Goal: Information Seeking & Learning: Learn about a topic

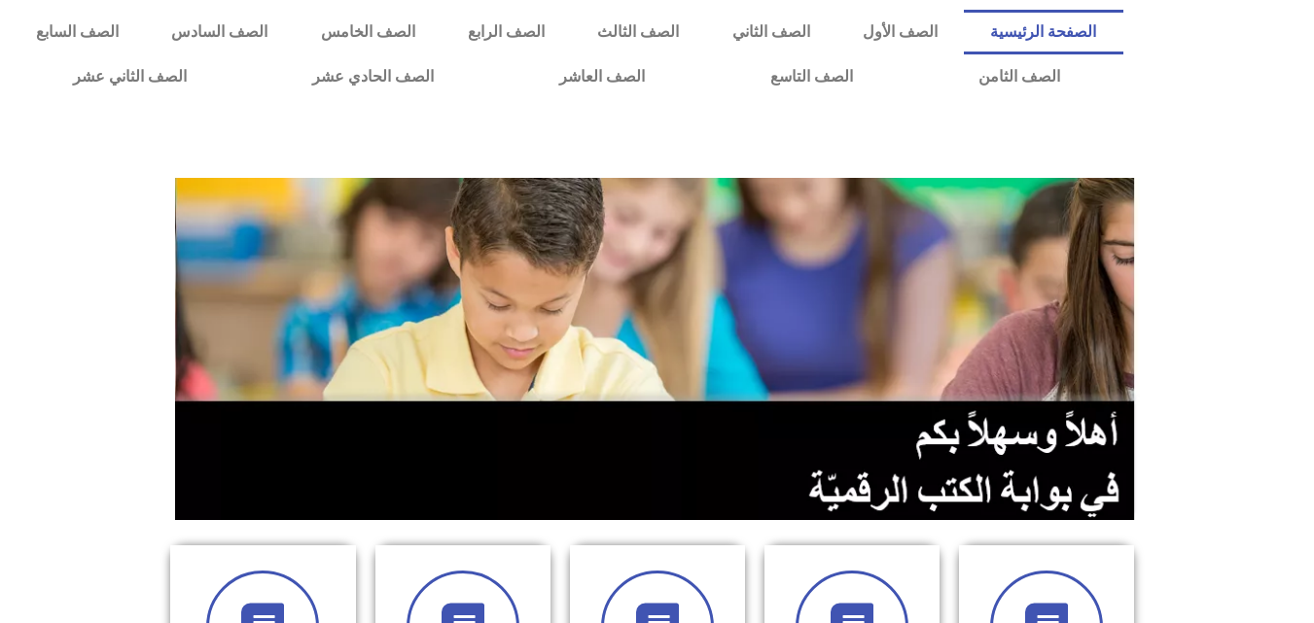
scroll to position [195, 0]
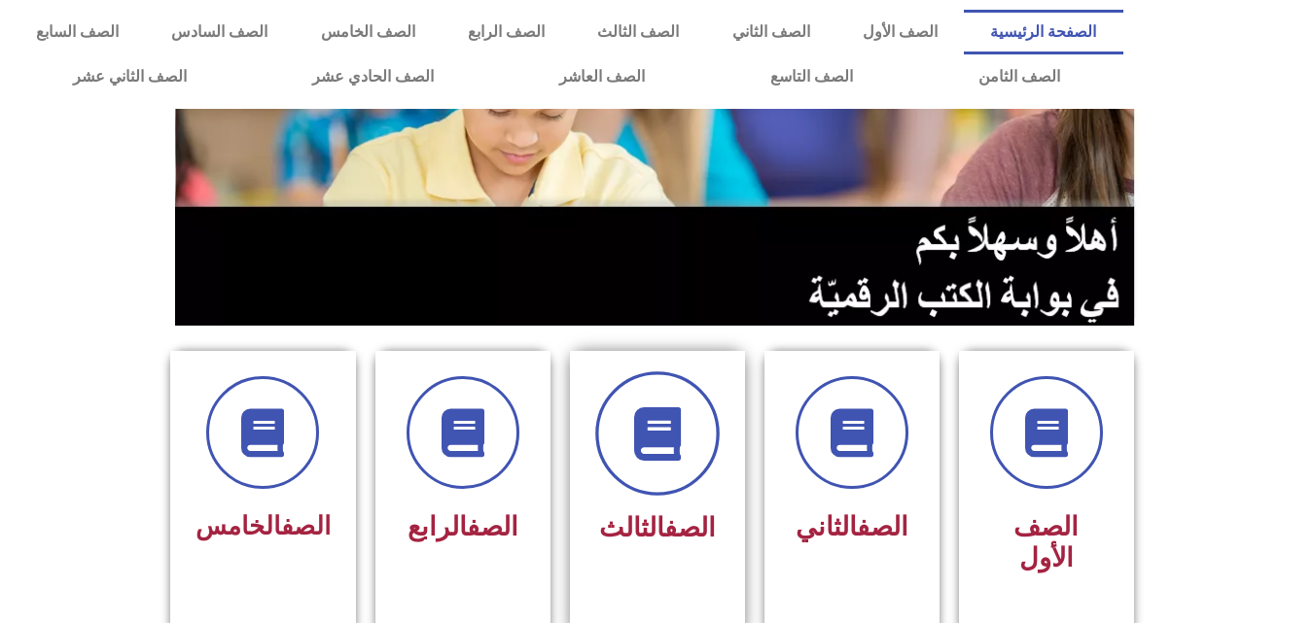
click at [690, 433] on span at bounding box center [657, 434] width 124 height 124
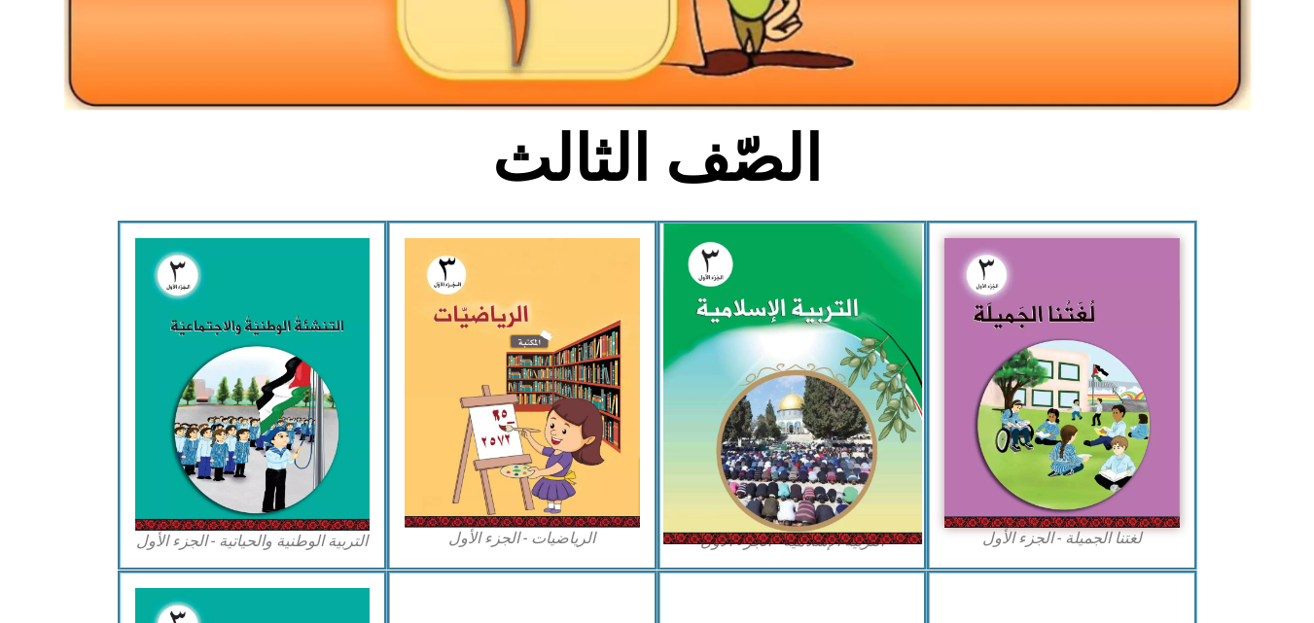
scroll to position [389, 0]
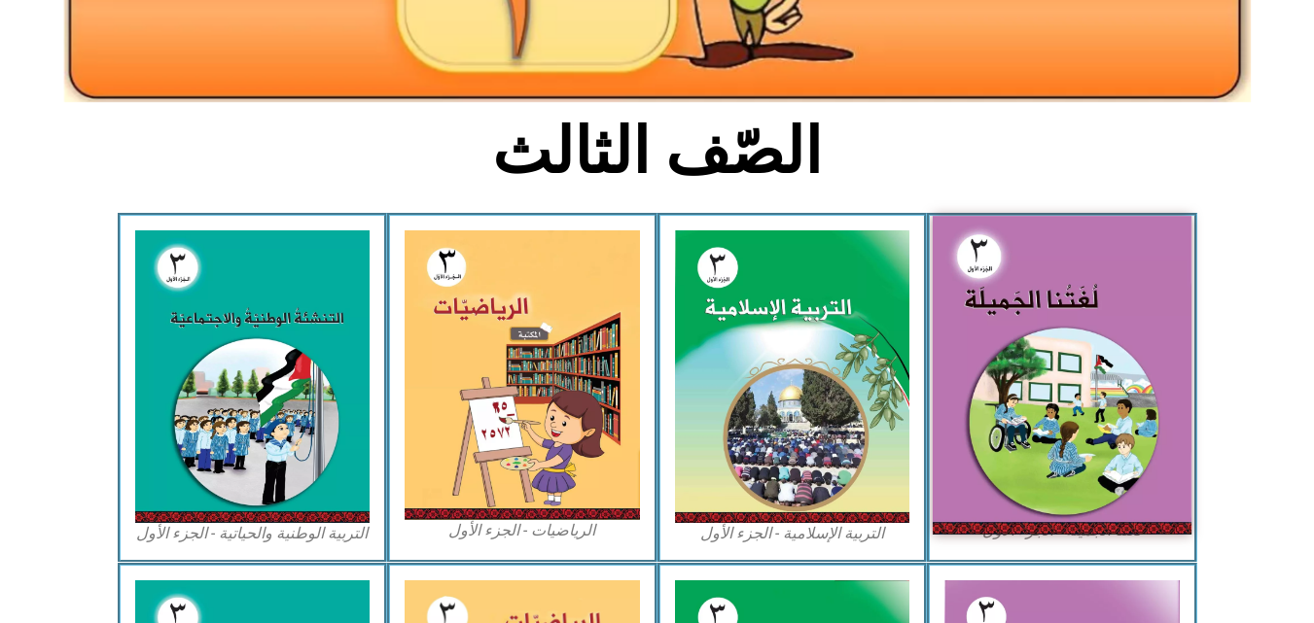
click at [1015, 351] on img at bounding box center [1062, 375] width 259 height 318
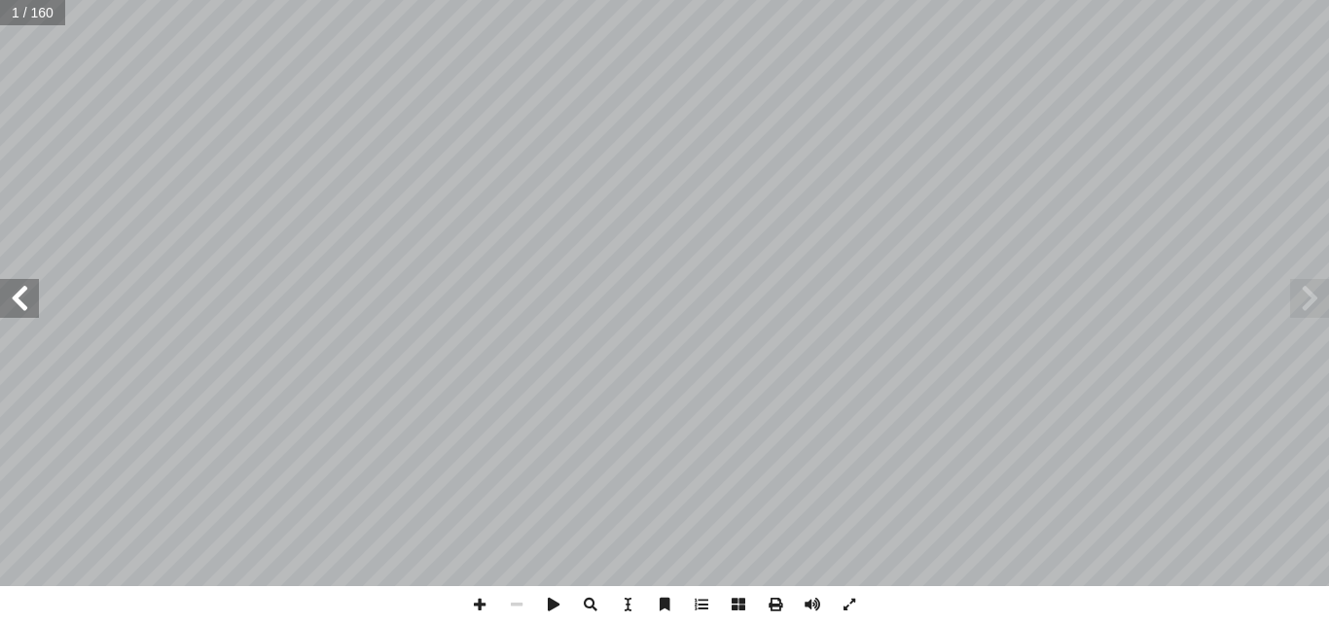
click at [1311, 286] on span at bounding box center [1309, 298] width 39 height 39
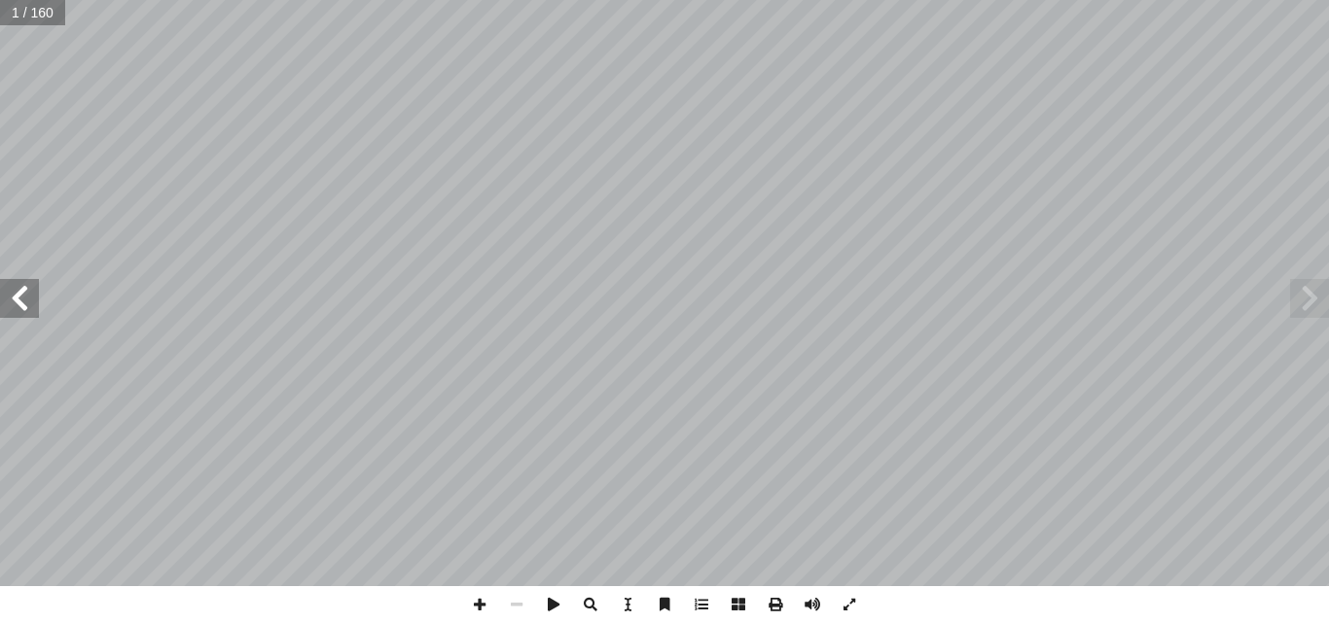
click at [25, 302] on span at bounding box center [19, 298] width 39 height 39
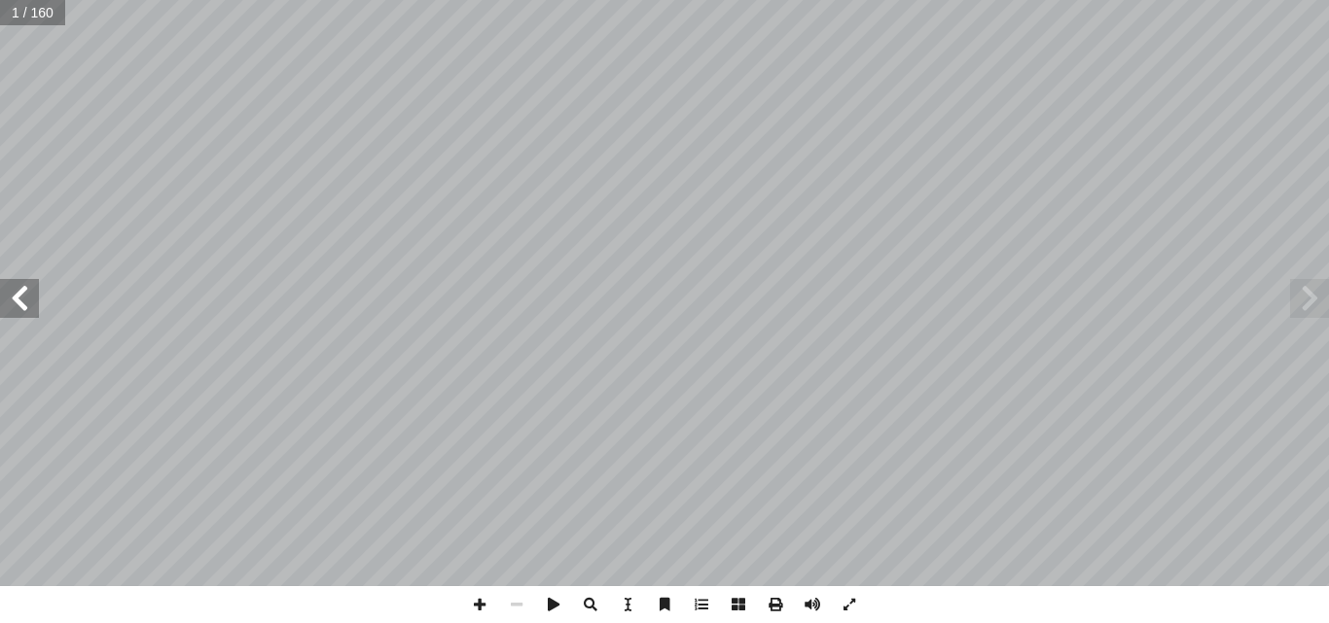
click at [25, 302] on span at bounding box center [19, 298] width 39 height 39
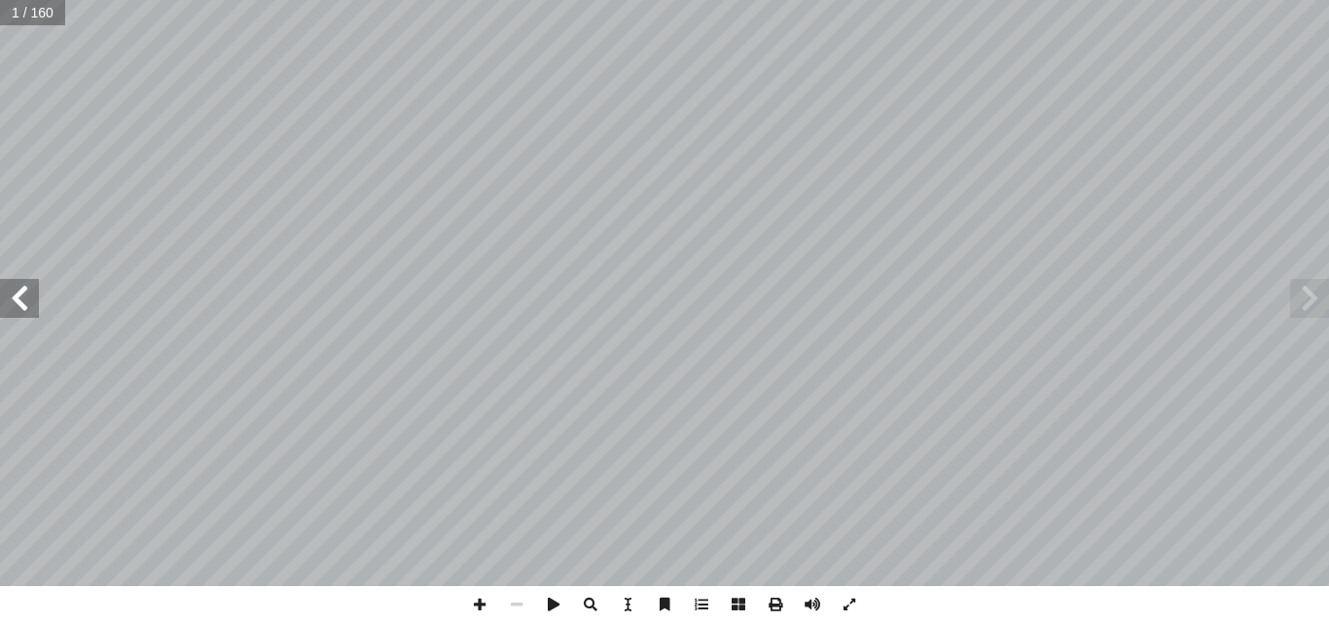
click at [25, 302] on span at bounding box center [19, 298] width 39 height 39
click at [1310, 286] on span at bounding box center [1309, 298] width 39 height 39
click at [1309, 286] on span at bounding box center [1309, 298] width 39 height 39
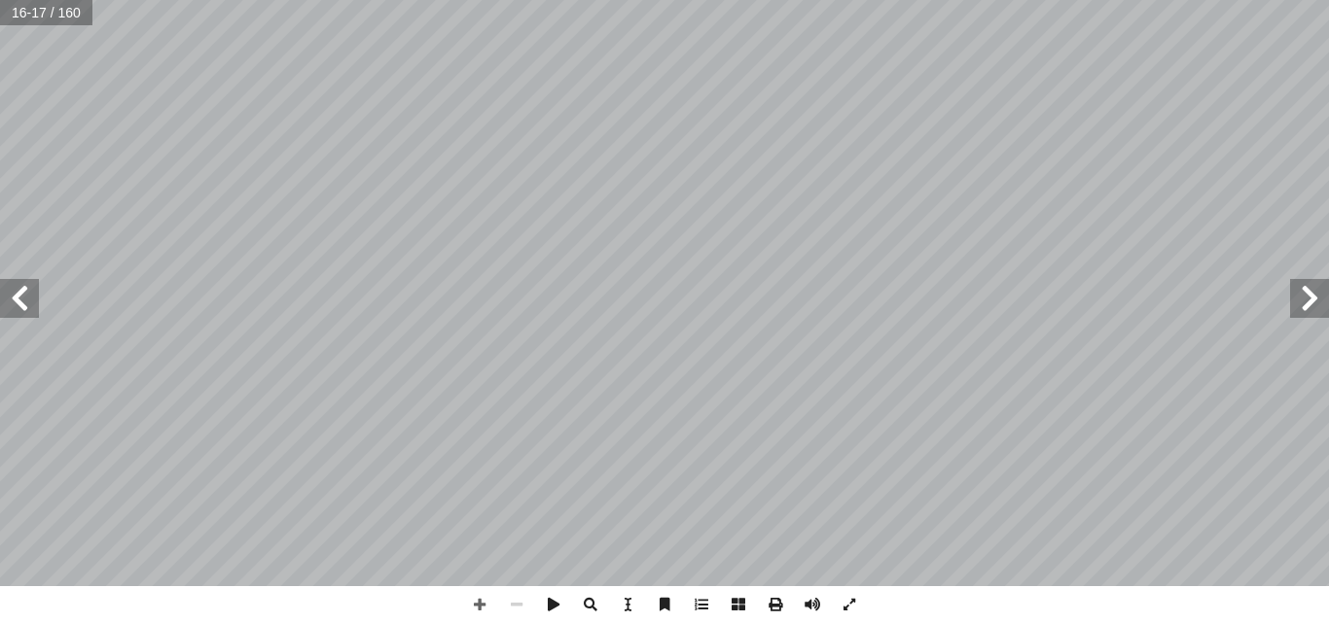
click at [1309, 286] on span at bounding box center [1309, 298] width 39 height 39
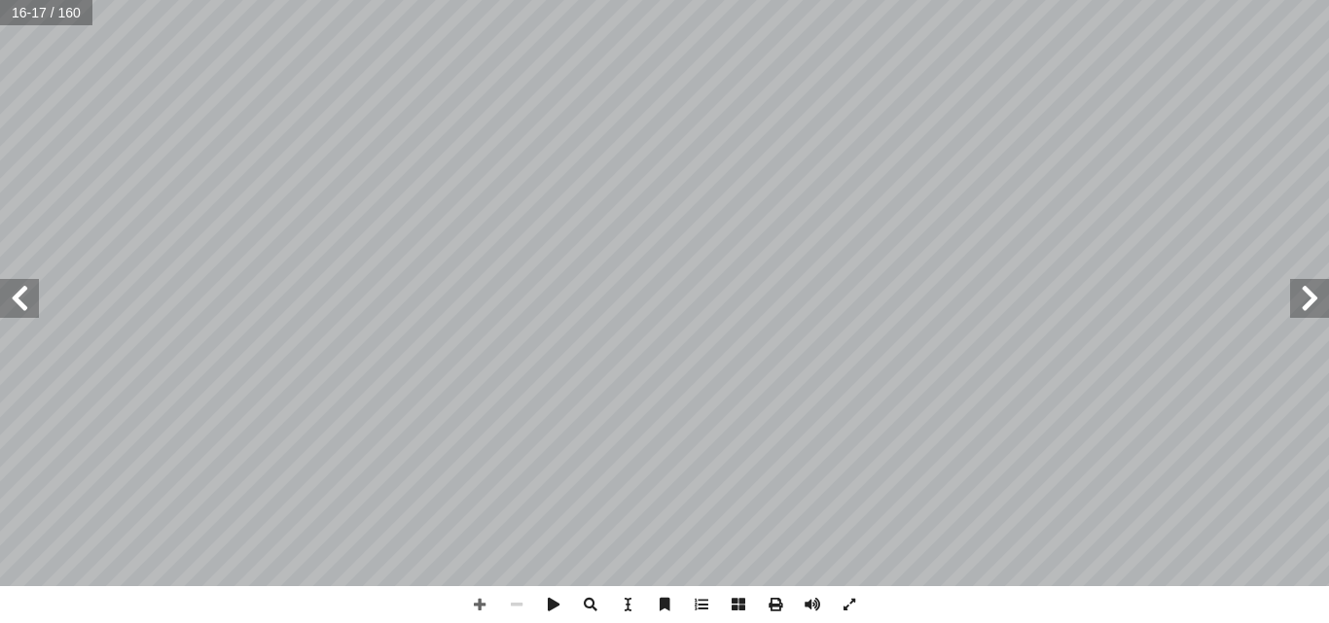
click at [1309, 286] on span at bounding box center [1309, 298] width 39 height 39
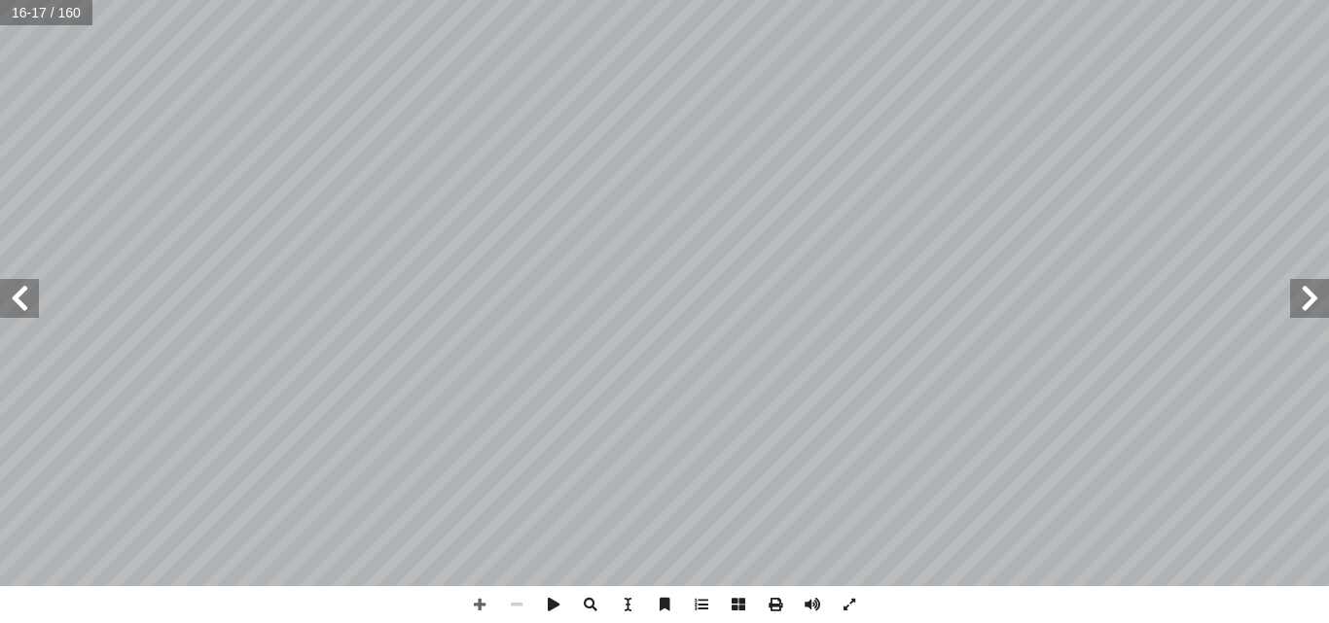
click at [1309, 286] on span at bounding box center [1309, 298] width 39 height 39
click at [16, 294] on span at bounding box center [19, 298] width 39 height 39
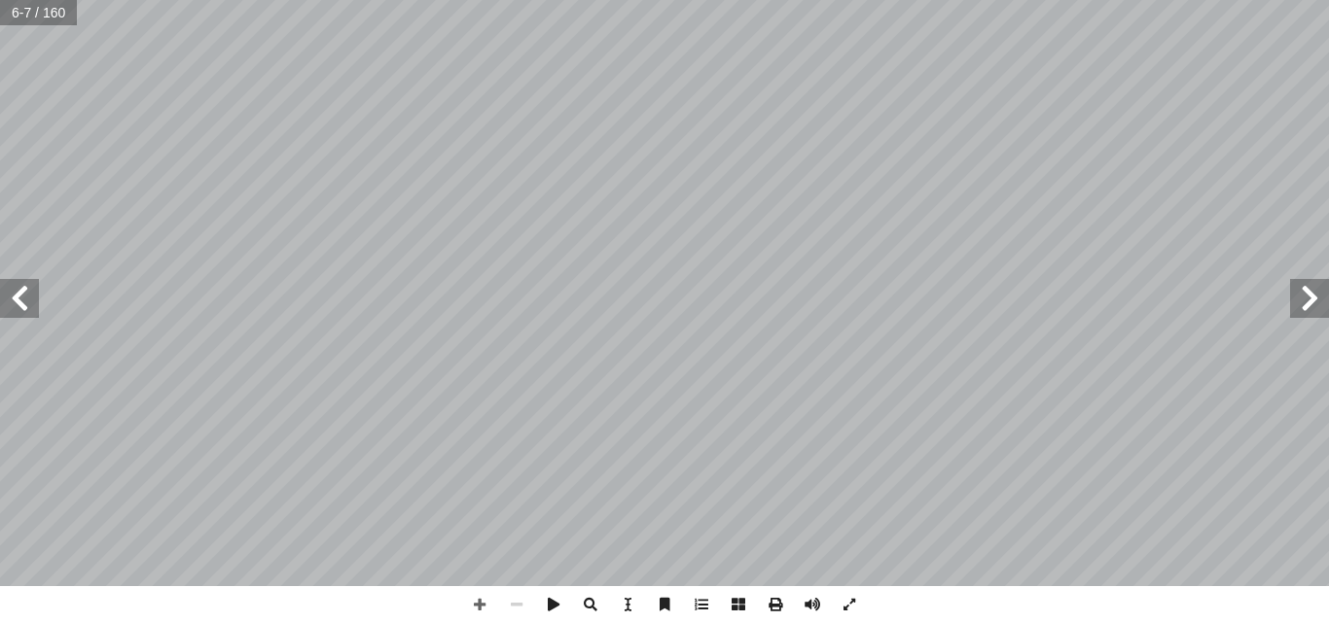
click at [16, 294] on span at bounding box center [19, 298] width 39 height 39
click at [1304, 299] on span at bounding box center [1309, 298] width 39 height 39
click at [472, 598] on span at bounding box center [479, 604] width 37 height 37
click at [17, 300] on span at bounding box center [19, 298] width 39 height 39
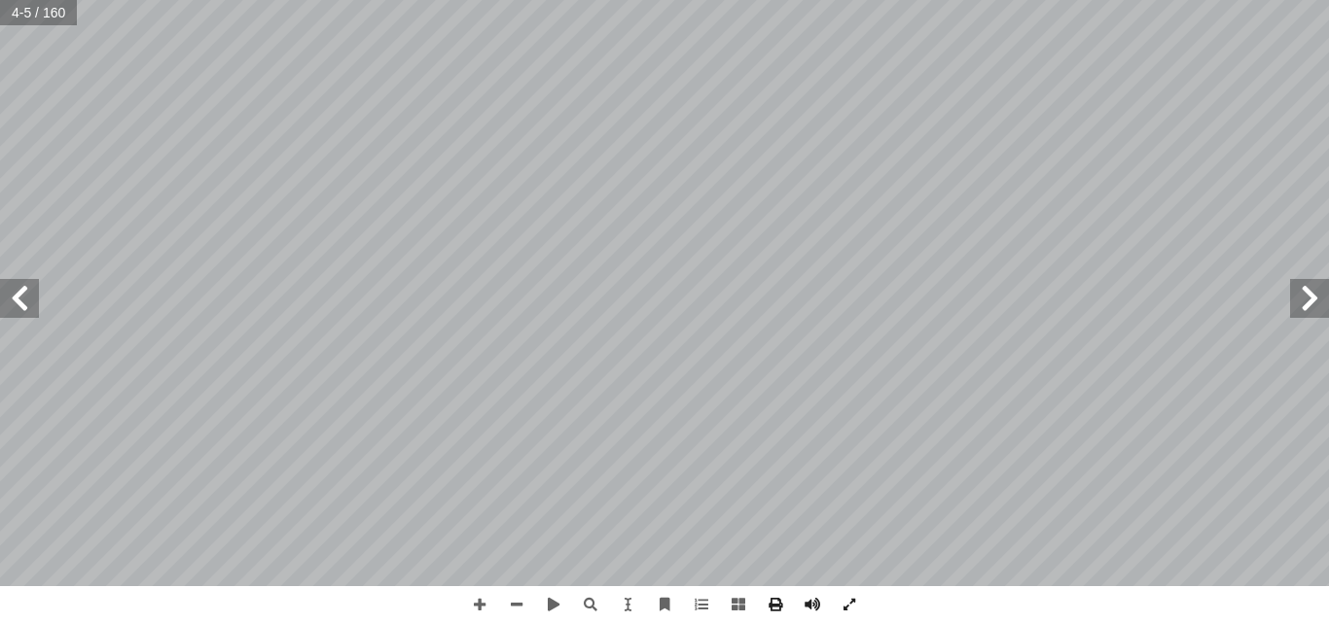
click at [17, 300] on span at bounding box center [19, 298] width 39 height 39
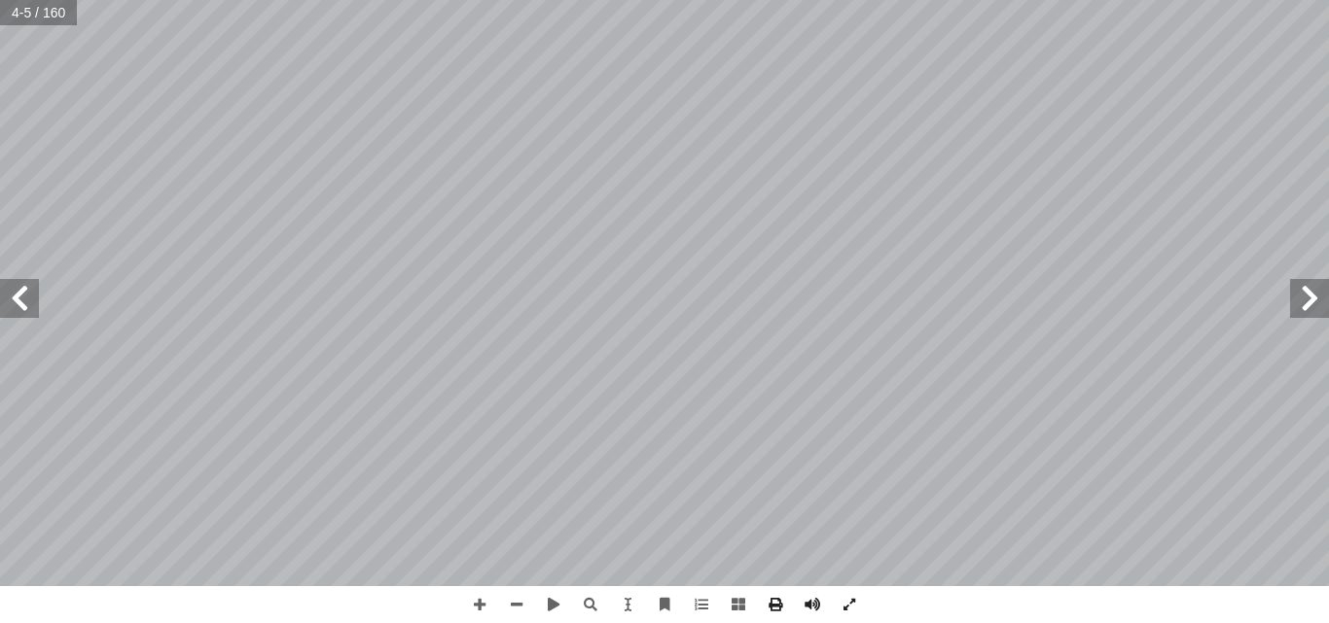
click at [17, 300] on span at bounding box center [19, 298] width 39 height 39
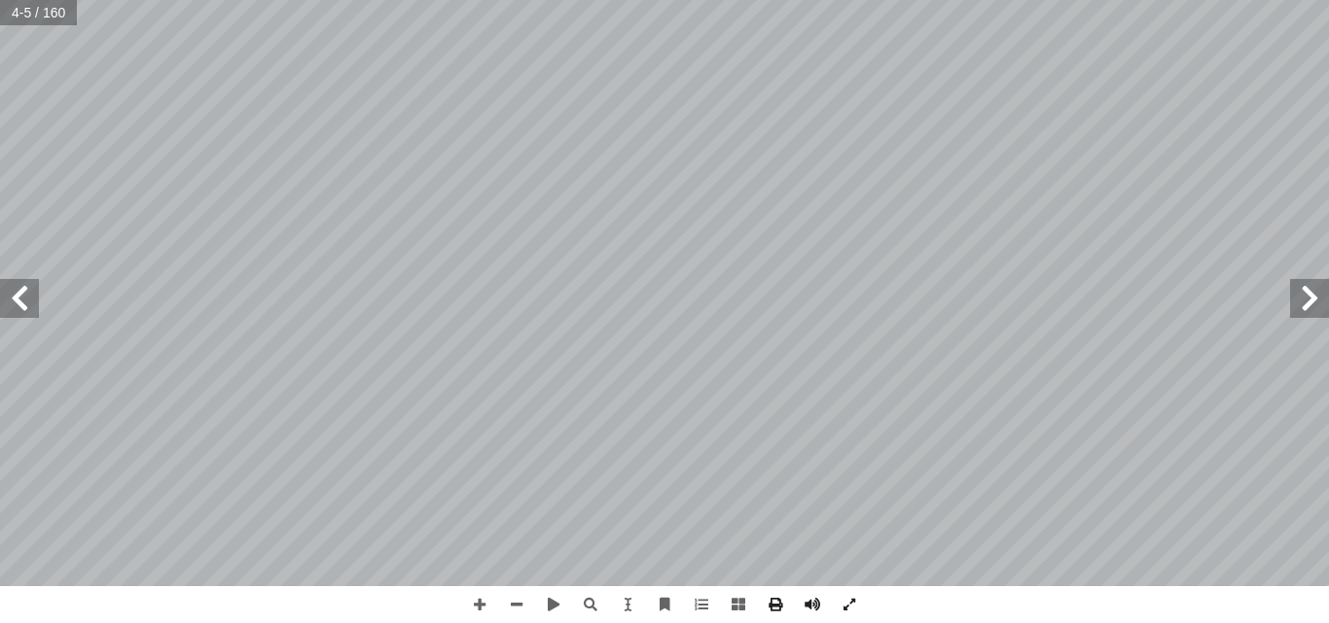
click at [17, 300] on span at bounding box center [19, 298] width 39 height 39
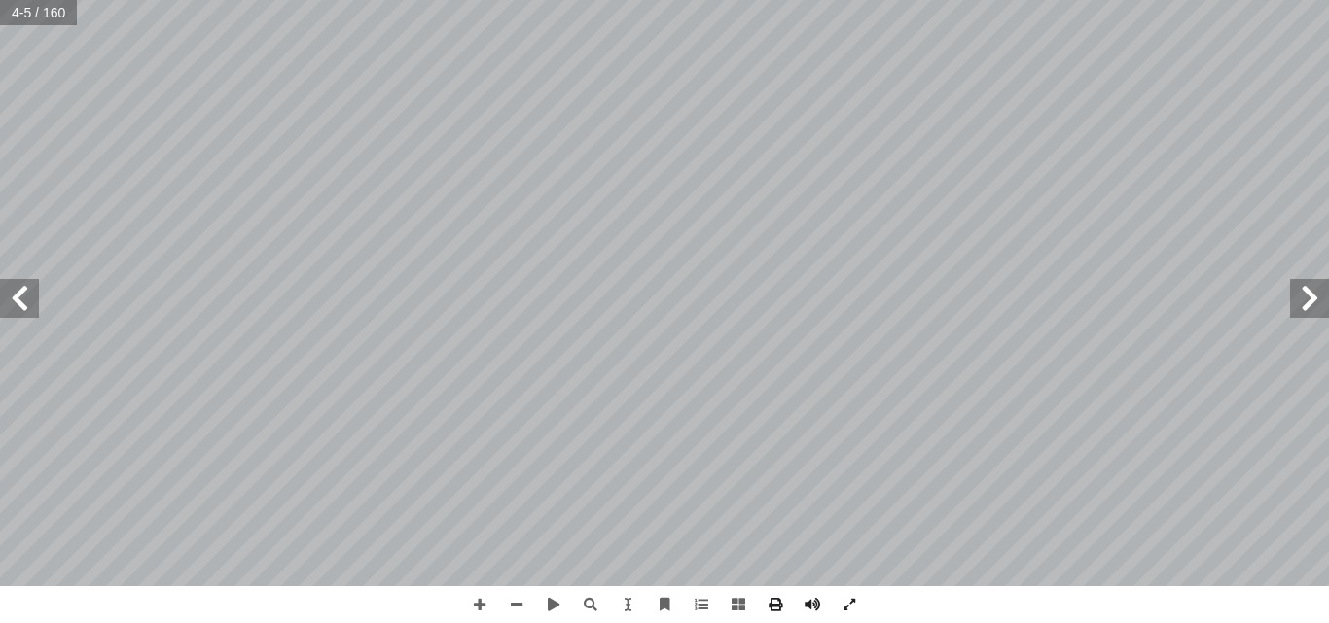
click at [17, 300] on span at bounding box center [19, 298] width 39 height 39
click at [703, 604] on span at bounding box center [701, 604] width 37 height 37
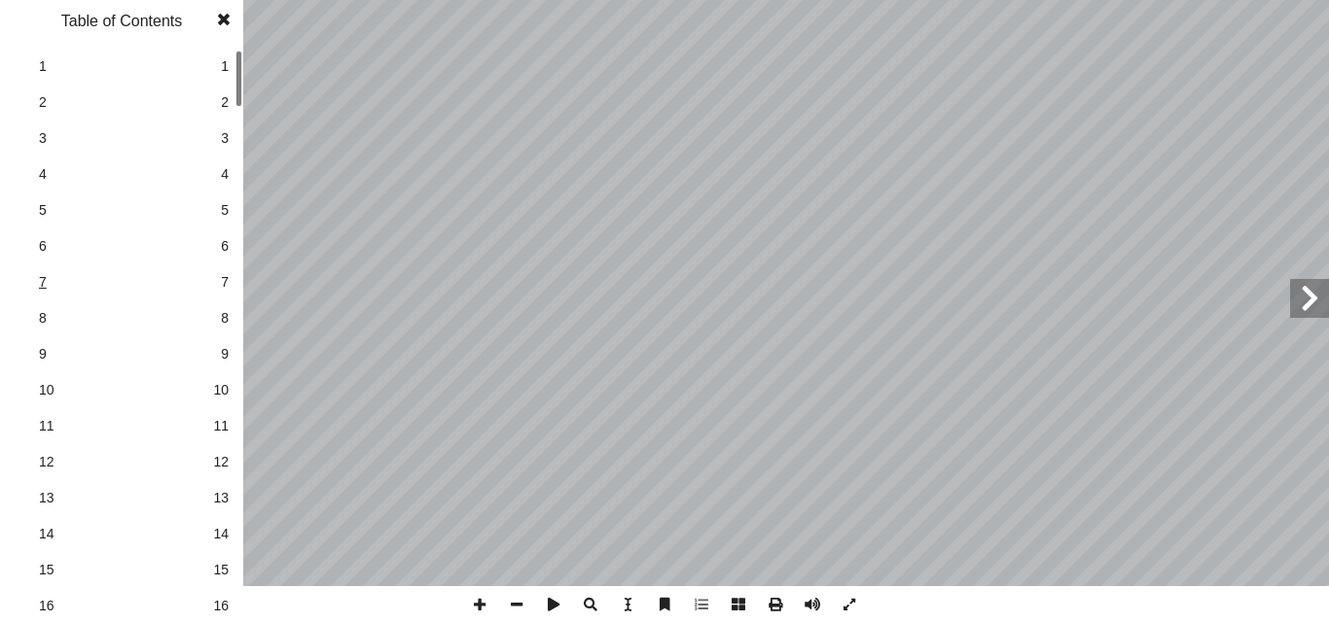
click at [47, 278] on span "7" at bounding box center [121, 282] width 165 height 20
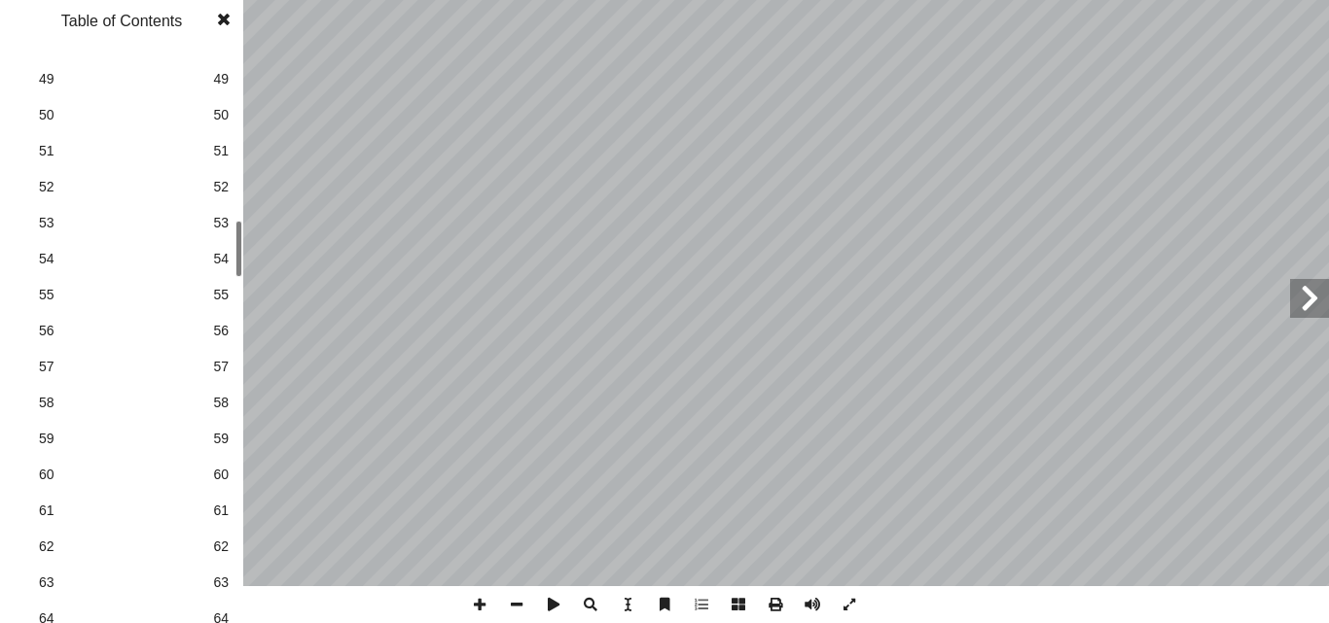
click at [160, 231] on div "1 1 2 2 3 3 4 4 5 5 6 6 7 7 8 8 9 9 10 10 11 11 12 12 13 13 14 14 15 15 16 16 1…" at bounding box center [121, 336] width 243 height 575
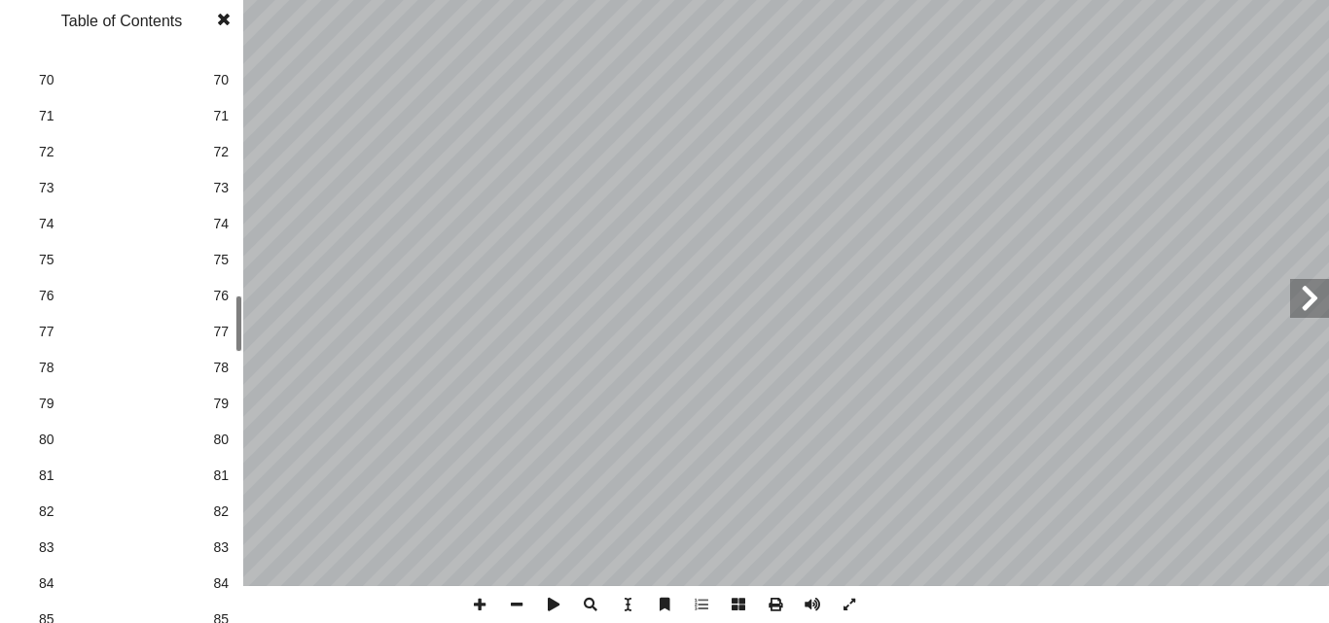
click at [206, 322] on div "1 1 2 2 3 3 4 4 5 5 6 6 7 7 8 8 9 9 10 10 11 11 12 12 13 13 14 14 15 15 16 16 1…" at bounding box center [121, 336] width 243 height 575
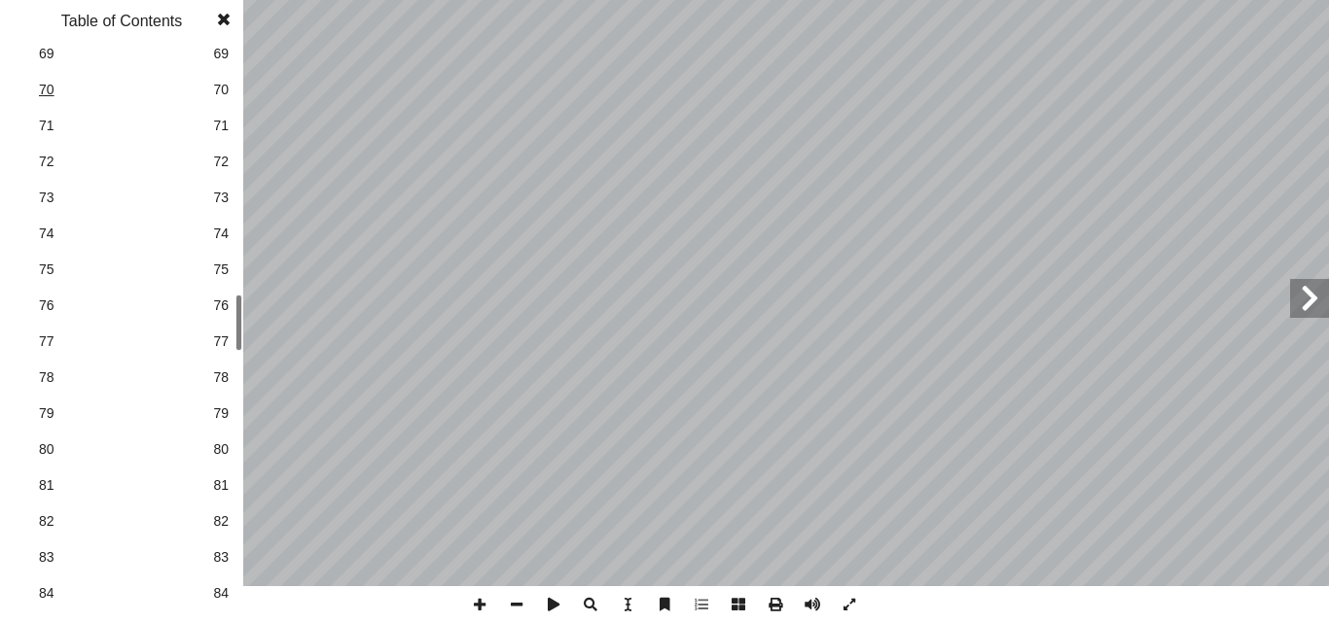
click at [42, 81] on span "70" at bounding box center [121, 90] width 165 height 20
click at [47, 162] on span "72" at bounding box center [121, 162] width 165 height 20
click at [515, 602] on span at bounding box center [516, 604] width 37 height 37
click at [42, 161] on span "72" at bounding box center [121, 162] width 165 height 20
click at [53, 198] on span "73" at bounding box center [121, 198] width 165 height 20
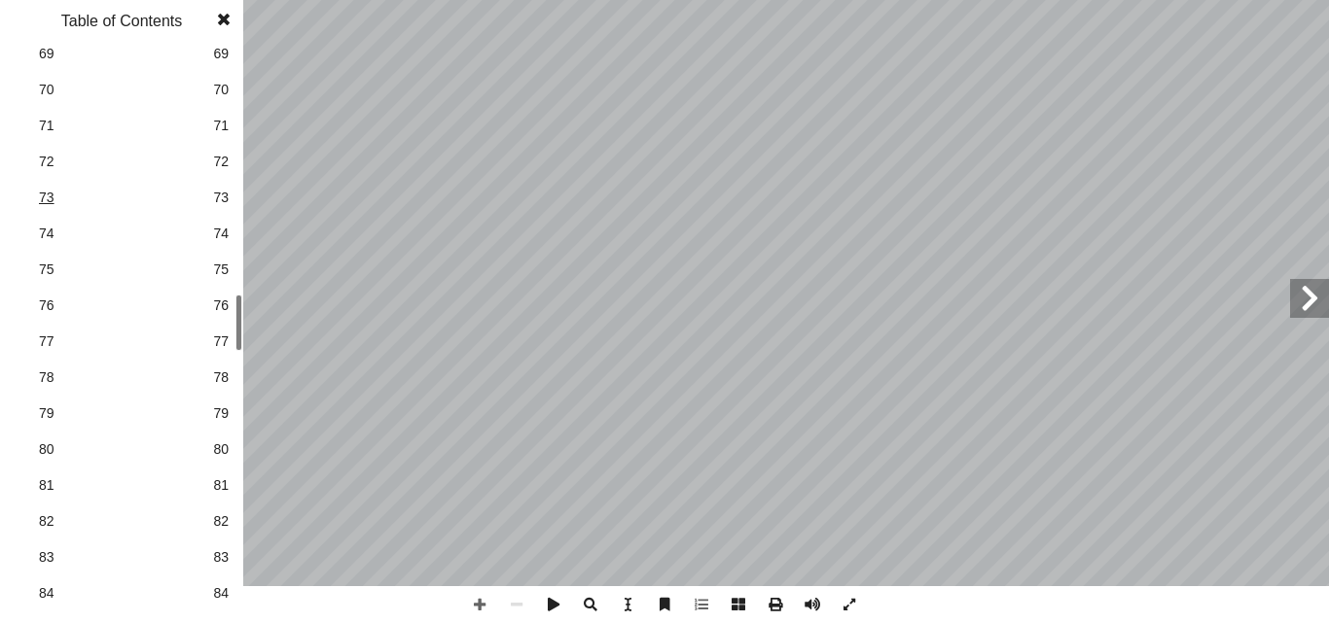
click at [49, 189] on span "73" at bounding box center [121, 198] width 165 height 20
click at [43, 228] on span "74" at bounding box center [121, 234] width 165 height 20
click at [51, 231] on span "74" at bounding box center [121, 234] width 165 height 20
click at [45, 266] on span "75" at bounding box center [121, 270] width 165 height 20
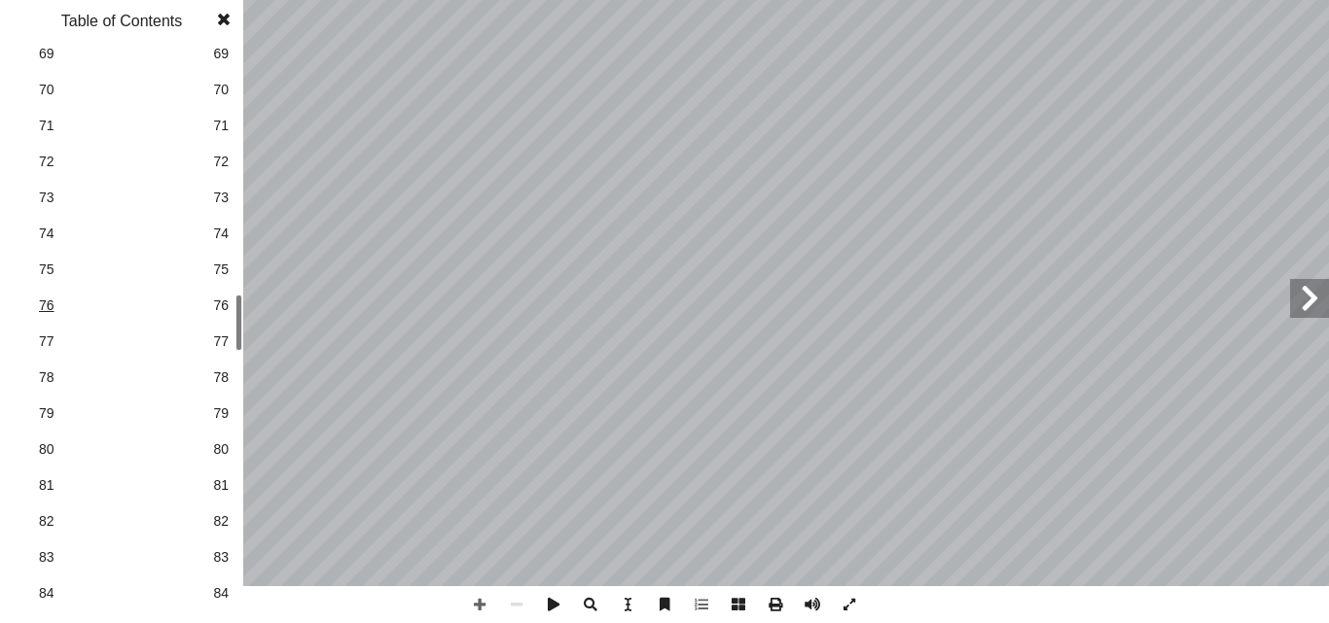
click at [46, 301] on span "76" at bounding box center [121, 306] width 165 height 20
click at [44, 340] on span "77" at bounding box center [121, 342] width 165 height 20
click at [42, 368] on span "78" at bounding box center [121, 378] width 165 height 20
click at [42, 160] on span "72" at bounding box center [121, 162] width 165 height 20
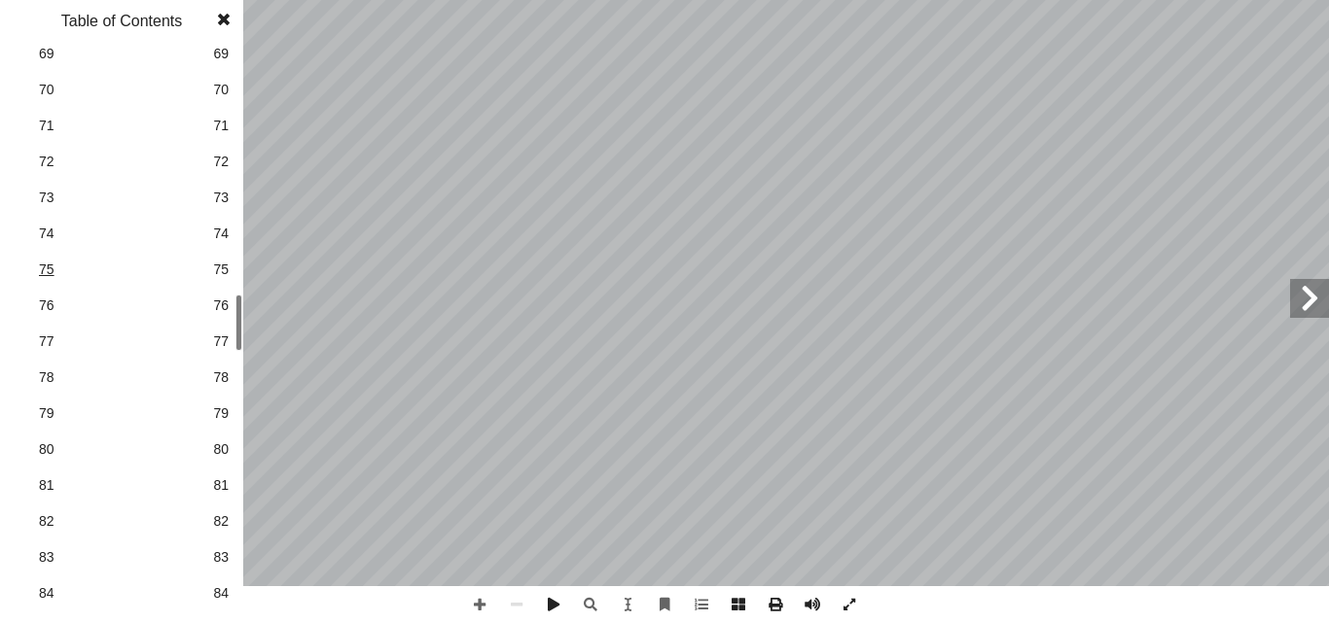
click at [49, 266] on span "75" at bounding box center [121, 270] width 165 height 20
click at [46, 306] on span "76" at bounding box center [121, 306] width 165 height 20
click at [42, 327] on link "77 77" at bounding box center [119, 342] width 219 height 36
click at [41, 337] on span "77" at bounding box center [121, 342] width 165 height 20
click at [44, 372] on span "78" at bounding box center [121, 378] width 165 height 20
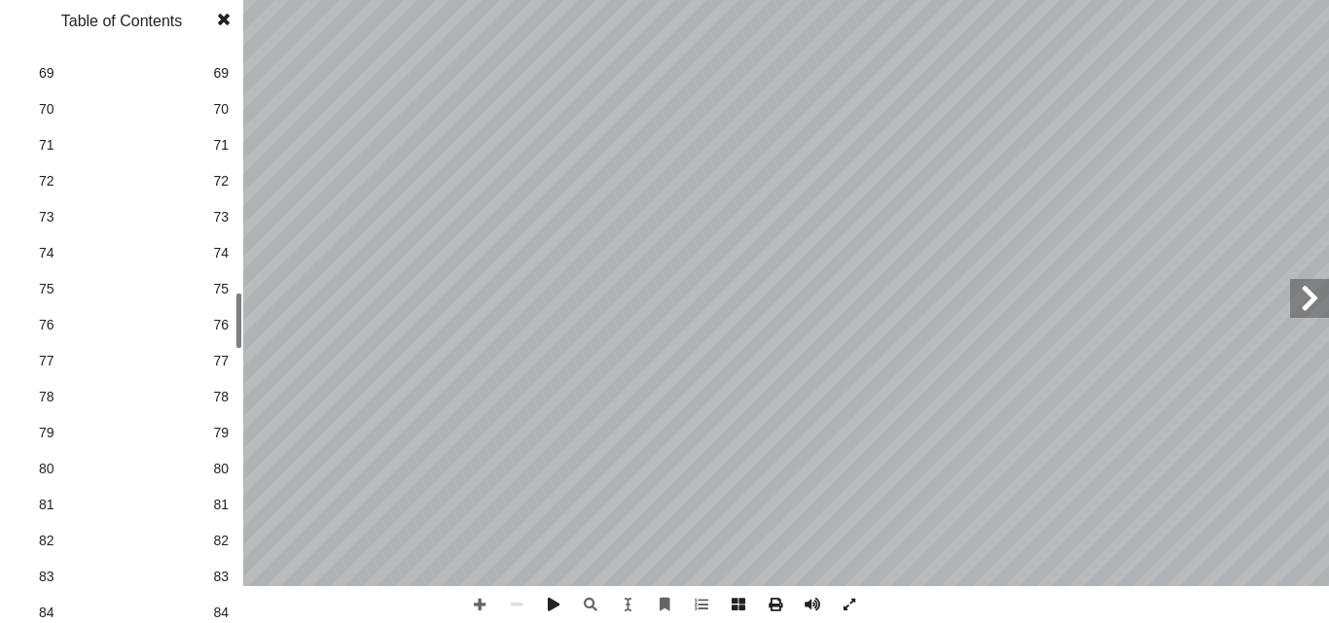
click at [72, 278] on link "75 75" at bounding box center [119, 289] width 219 height 36
